Goal: Use online tool/utility: Utilize a website feature to perform a specific function

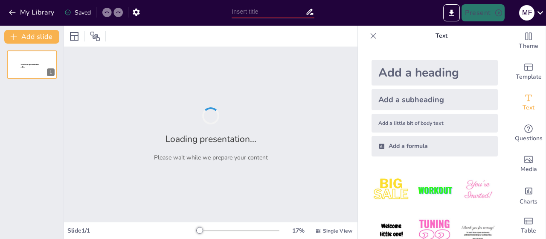
type input "Imported IMÁGENES.pptx"
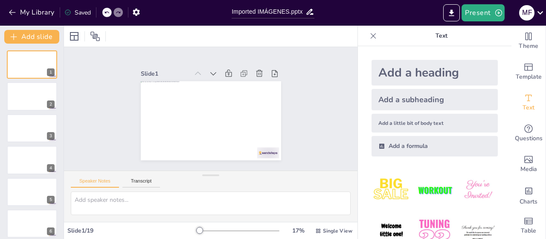
click at [431, 45] on p "Text" at bounding box center [441, 36] width 123 height 20
click at [15, 101] on div at bounding box center [31, 96] width 51 height 29
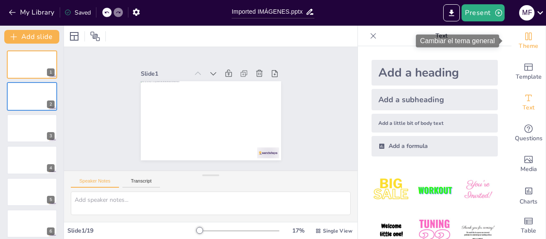
click at [524, 44] on span "Theme" at bounding box center [529, 45] width 20 height 9
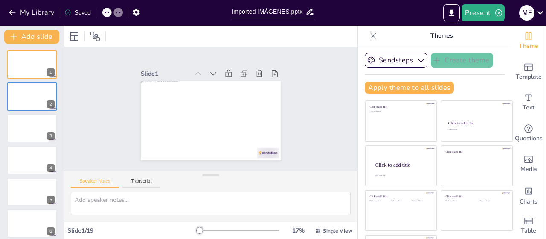
scroll to position [9, 0]
click at [323, 230] on span "Single View" at bounding box center [337, 230] width 29 height 7
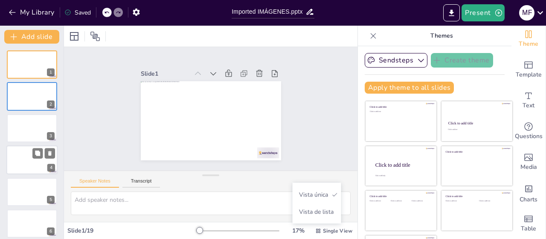
click at [43, 157] on div at bounding box center [43, 153] width 23 height 10
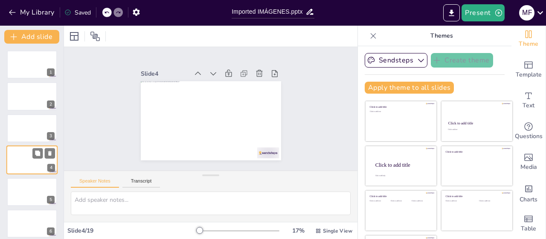
scroll to position [19, 0]
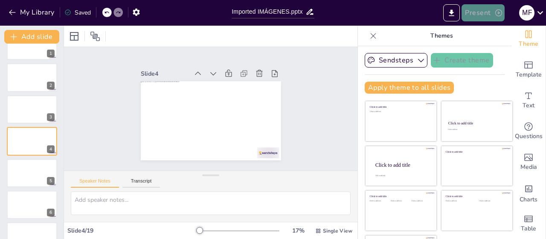
click at [473, 15] on button "Present" at bounding box center [483, 12] width 43 height 17
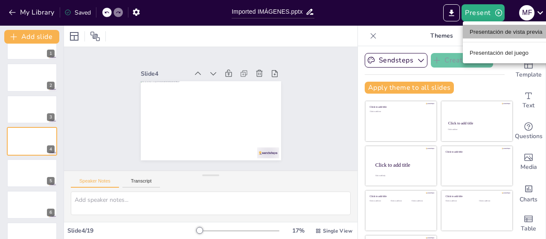
click at [479, 33] on font "Presentación de vista previa" at bounding box center [506, 32] width 73 height 6
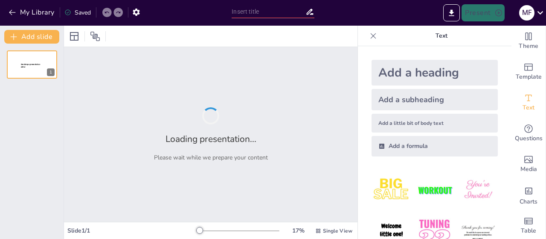
type input "Imported IMÁGENES.pptx"
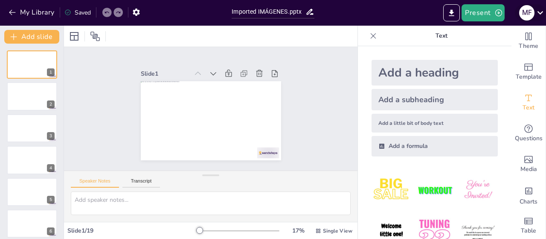
click at [537, 16] on icon at bounding box center [541, 13] width 12 height 12
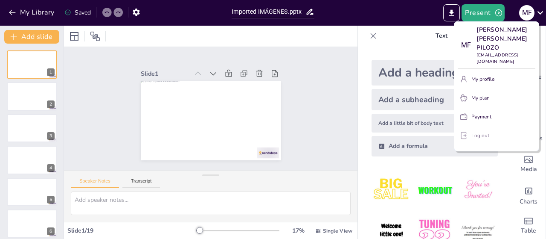
click at [474, 131] on p "Log out" at bounding box center [481, 135] width 18 height 8
